Goal: Navigation & Orientation: Find specific page/section

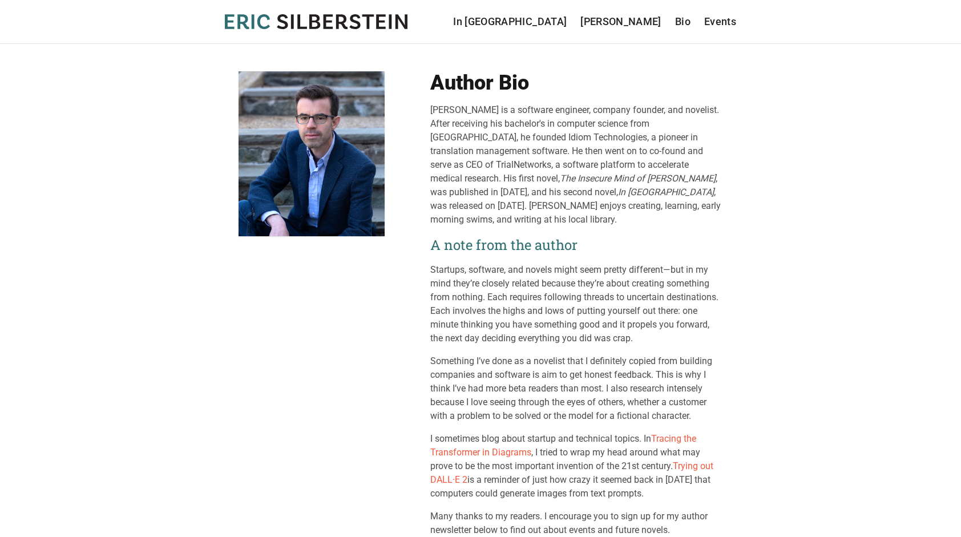
drag, startPoint x: 573, startPoint y: 273, endPoint x: 541, endPoint y: 224, distance: 58.9
click at [541, 224] on div "Eric Silberstein is a software engineer, company founder, and novelist. After r…" at bounding box center [576, 164] width 292 height 123
click at [681, 28] on link "Bio" at bounding box center [682, 22] width 15 height 16
click at [680, 26] on link "Bio" at bounding box center [682, 22] width 15 height 16
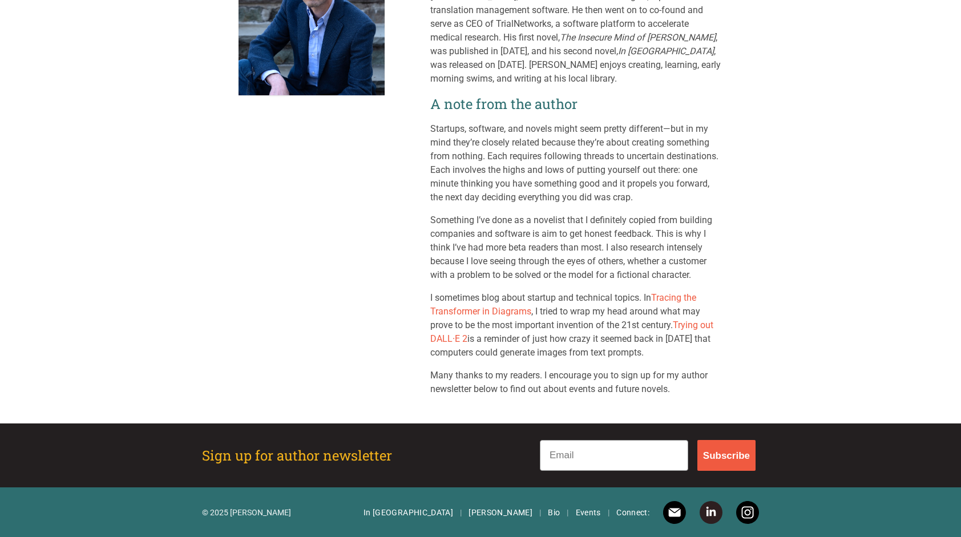
click at [238, 443] on div "Sign up for author newsletter Email Subscribe Submit" at bounding box center [480, 455] width 584 height 46
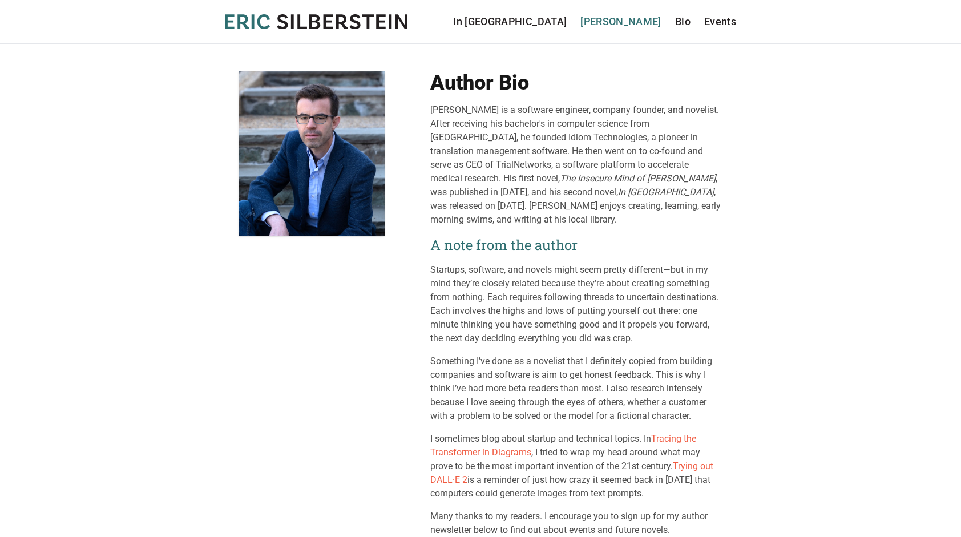
click at [642, 23] on link "[PERSON_NAME]" at bounding box center [620, 22] width 81 height 16
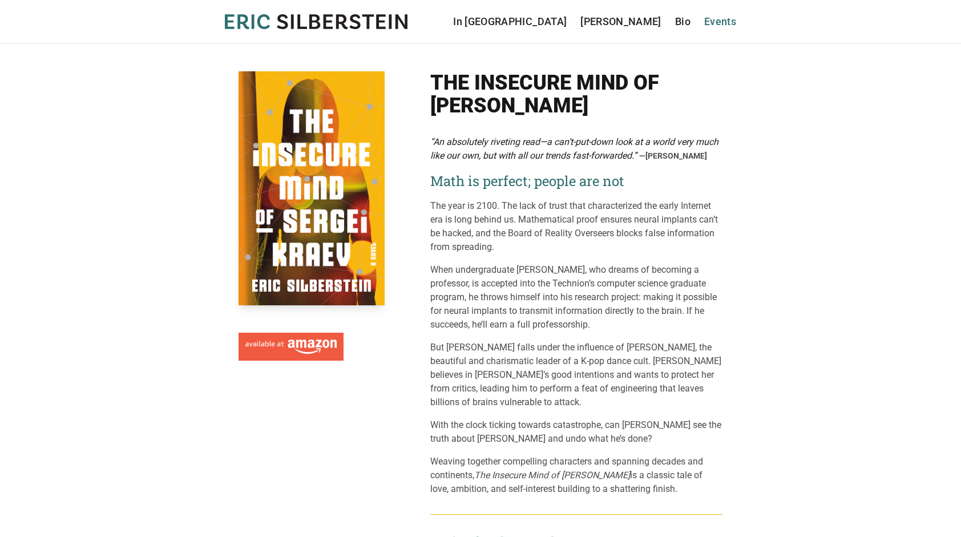
click at [730, 23] on link "Events" at bounding box center [720, 22] width 32 height 16
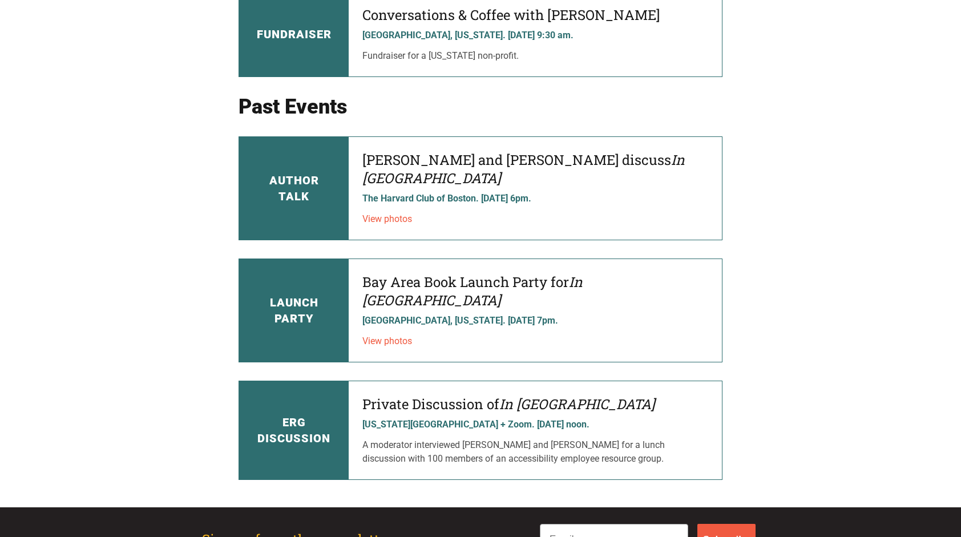
scroll to position [167, 0]
